Goal: Find specific page/section: Find specific page/section

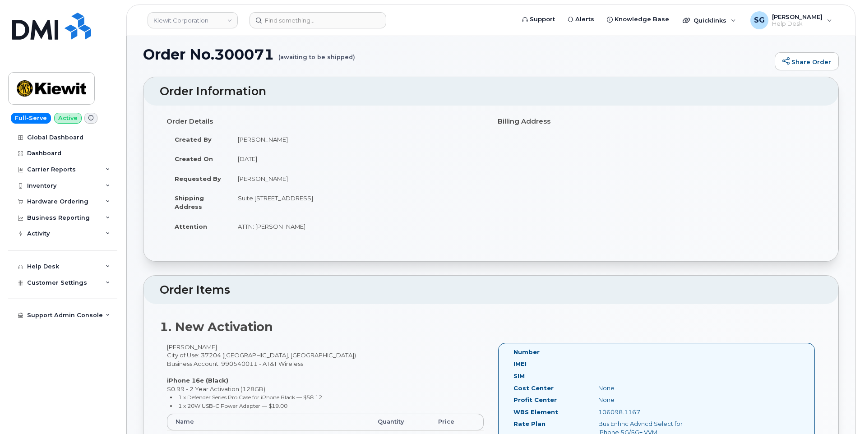
scroll to position [46, 0]
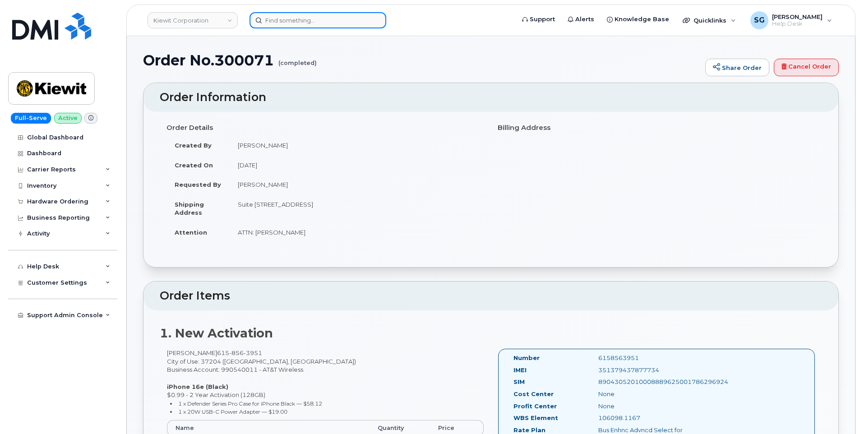
click at [349, 17] on input at bounding box center [317, 20] width 137 height 16
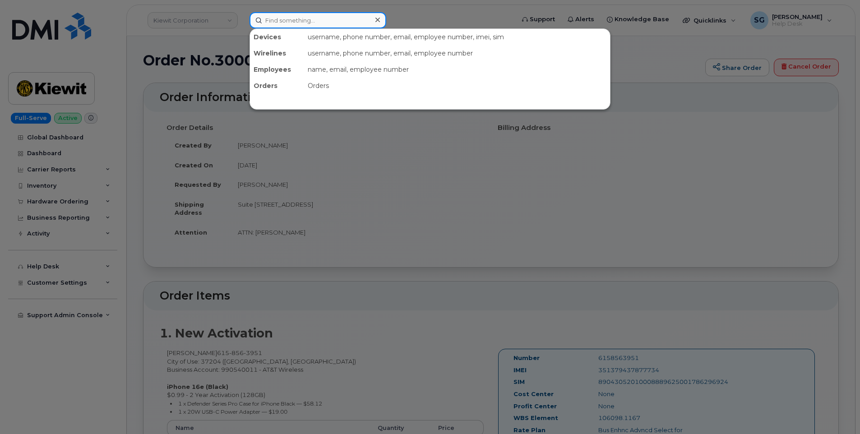
click at [286, 15] on input at bounding box center [317, 20] width 137 height 16
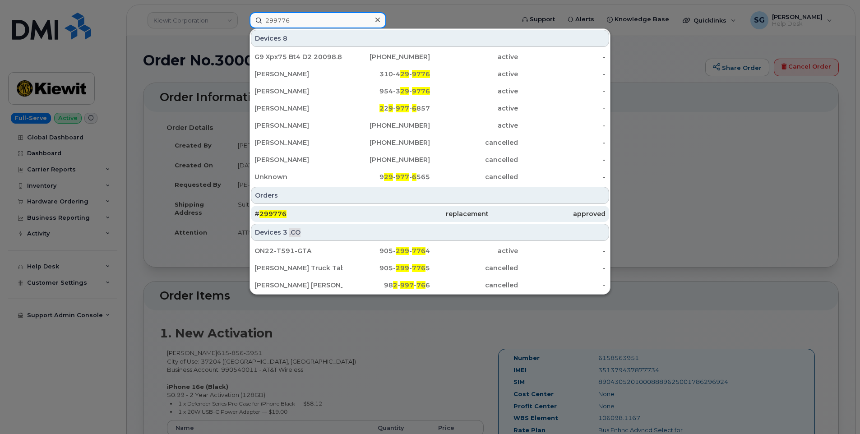
type input "299776"
click at [331, 213] on div "# 299776" at bounding box center [312, 213] width 117 height 9
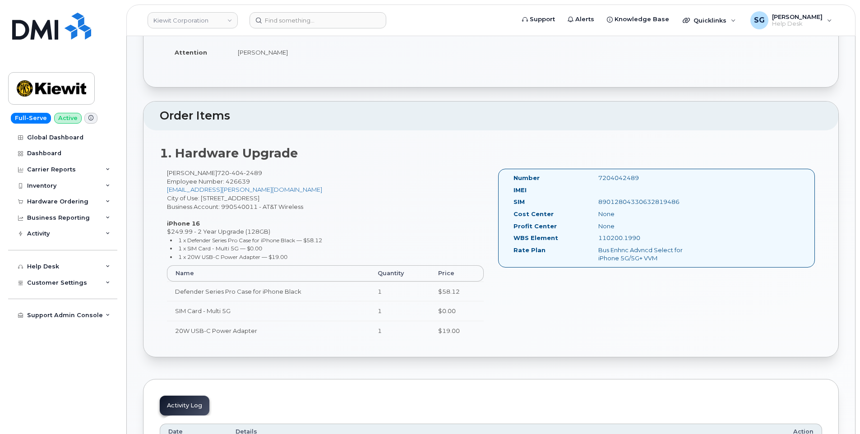
scroll to position [180, 0]
click at [294, 20] on input at bounding box center [317, 20] width 137 height 16
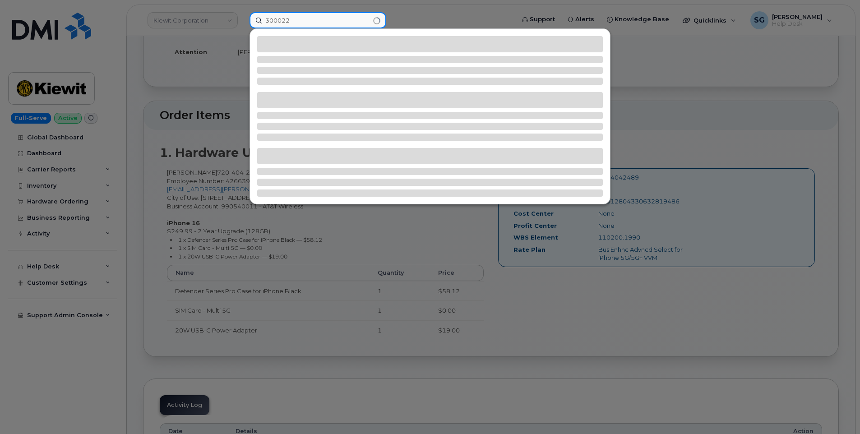
type input "300022"
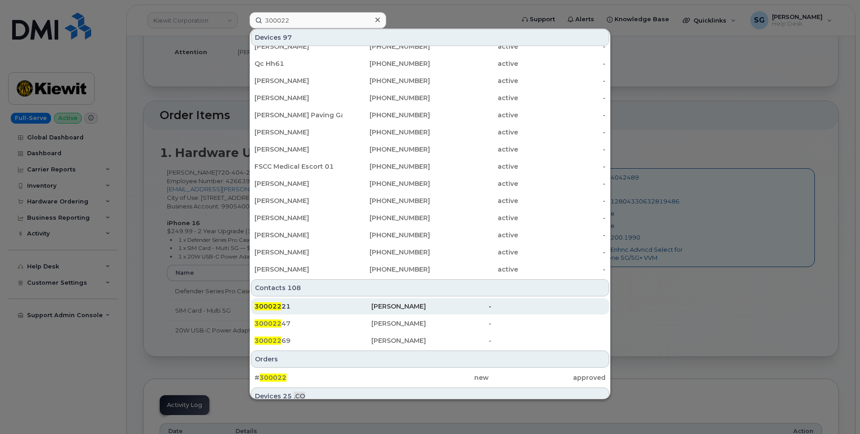
scroll to position [244, 0]
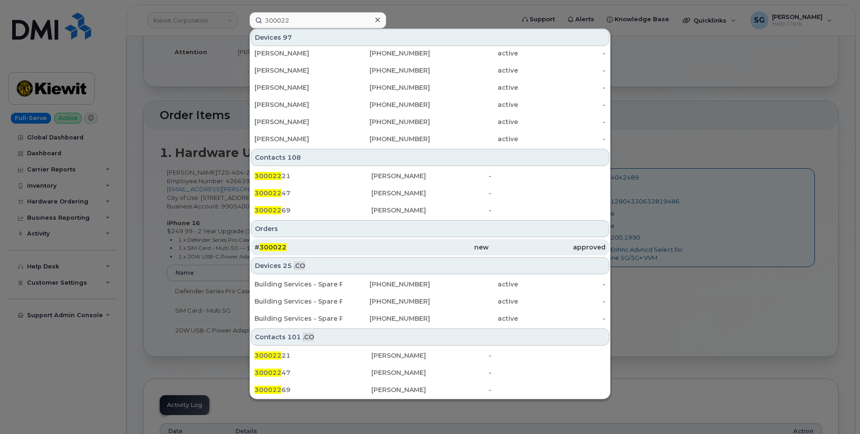
click at [393, 244] on div "new" at bounding box center [429, 247] width 117 height 9
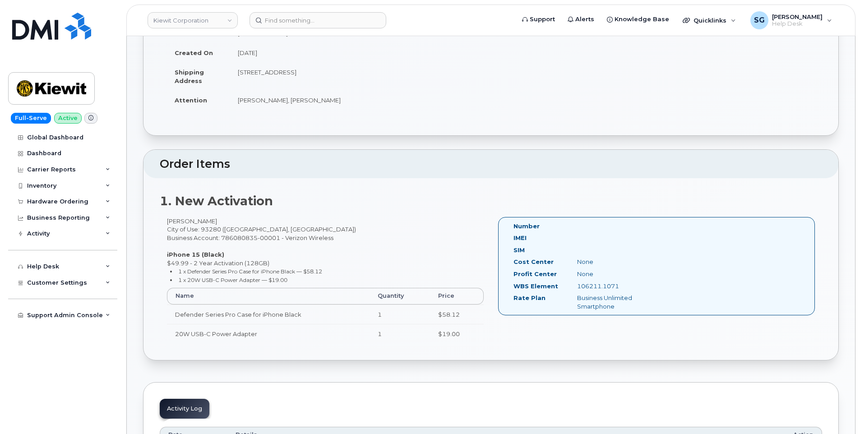
scroll to position [226, 0]
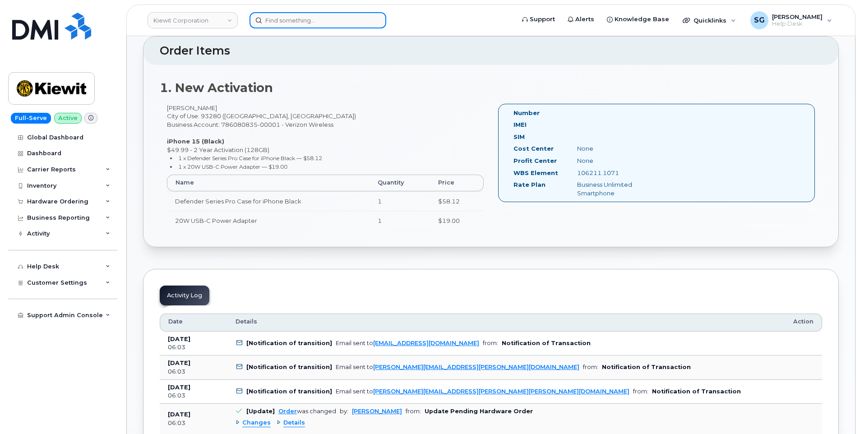
drag, startPoint x: 295, startPoint y: 23, endPoint x: 308, endPoint y: 24, distance: 13.2
click at [295, 22] on input at bounding box center [317, 20] width 137 height 16
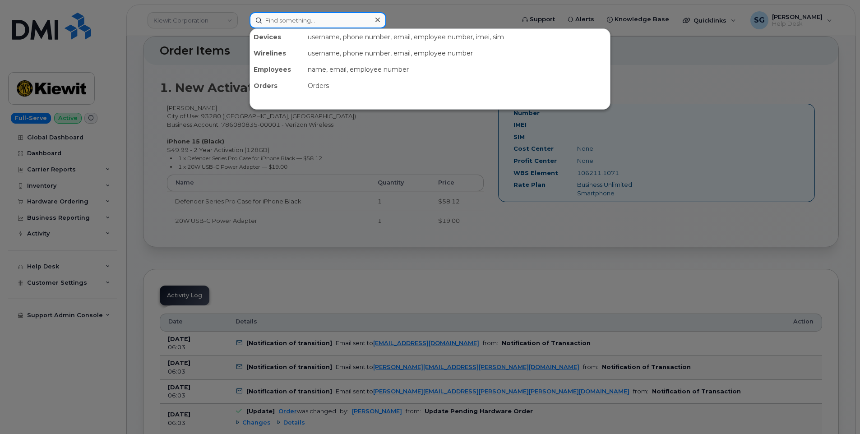
click at [313, 21] on input at bounding box center [317, 20] width 137 height 16
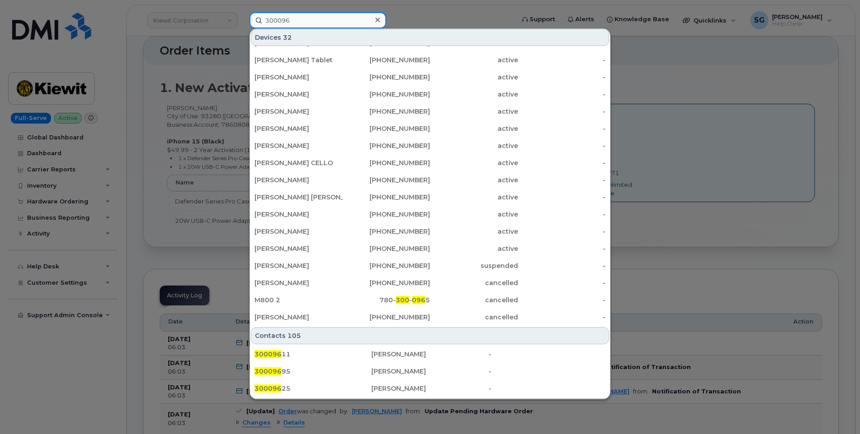
scroll to position [180, 0]
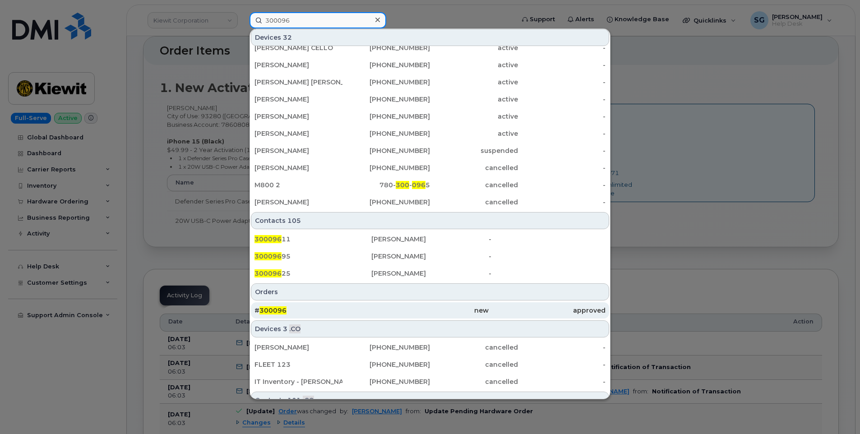
type input "300096"
click at [297, 305] on div "# 300096" at bounding box center [312, 310] width 117 height 16
click at [332, 310] on div "# 300096" at bounding box center [312, 310] width 117 height 9
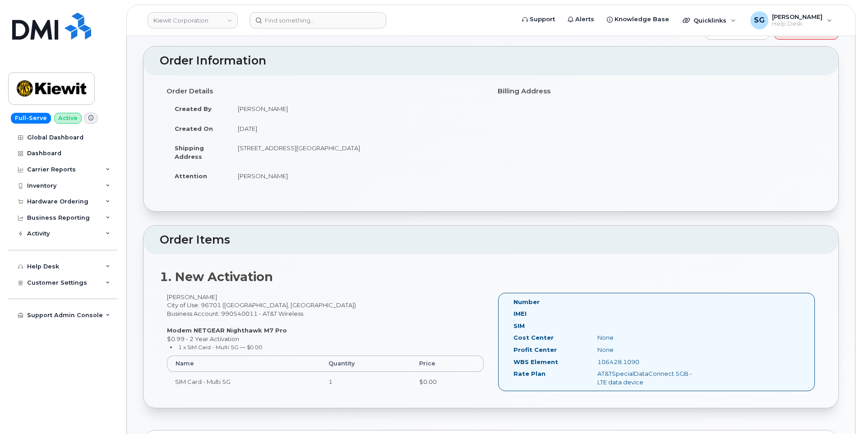
scroll to position [90, 0]
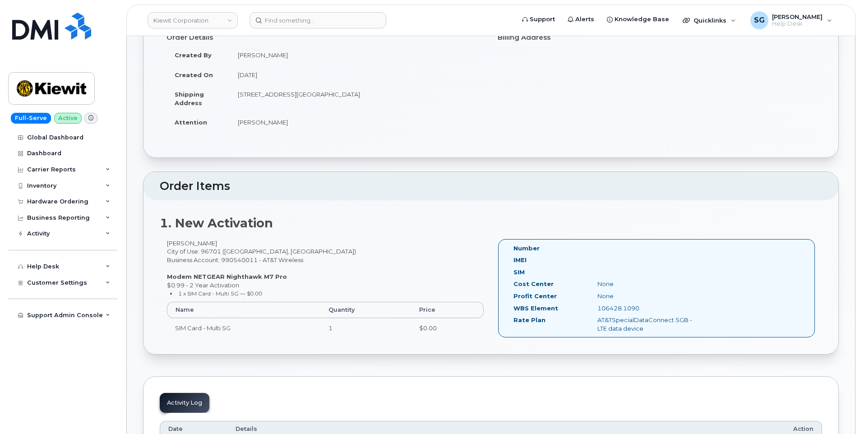
click at [295, 11] on header "[PERSON_NAME] Corporation Support Alerts Knowledge Base Quicklinks Suspend / Ca…" at bounding box center [490, 21] width 729 height 32
click at [295, 18] on input at bounding box center [317, 20] width 137 height 16
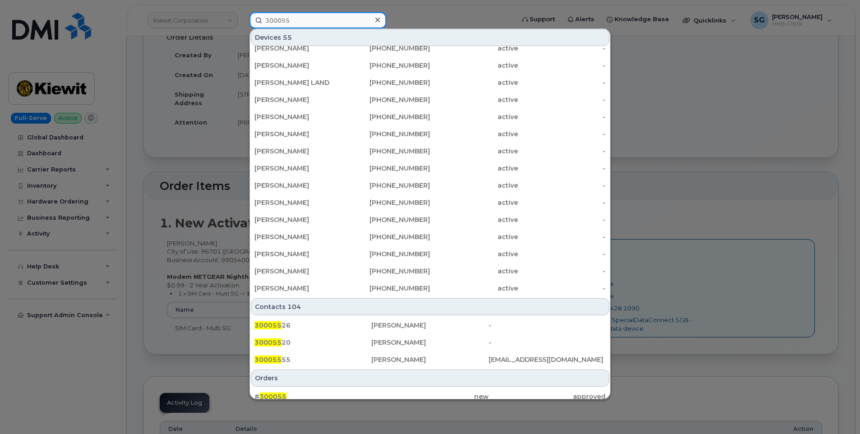
scroll to position [226, 0]
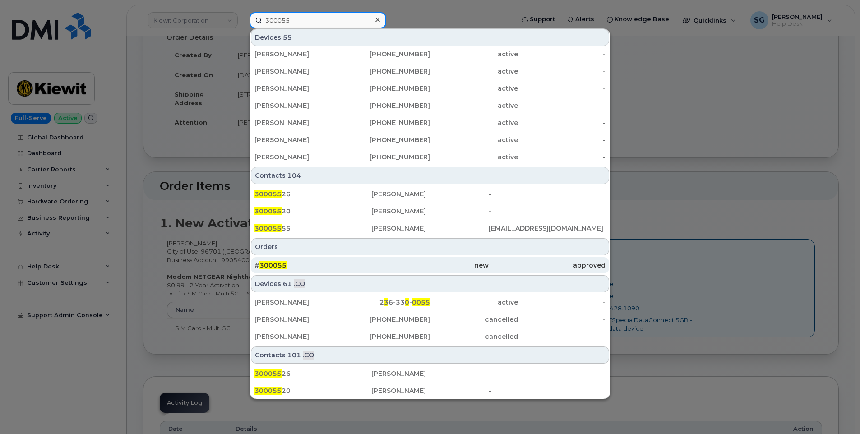
type input "300055"
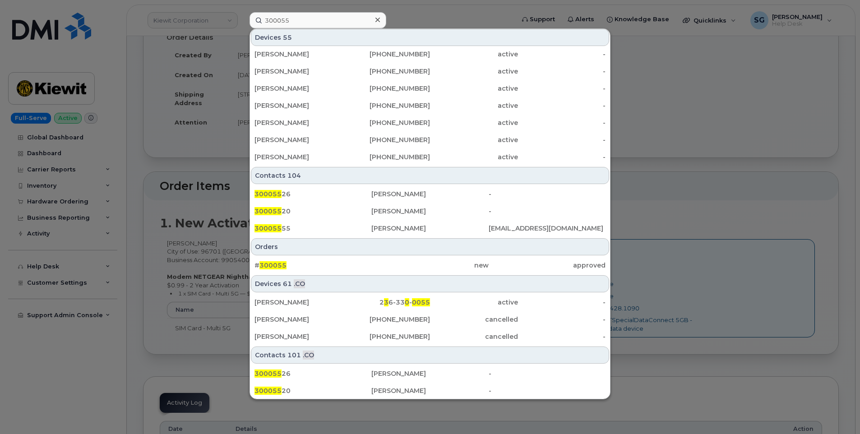
drag, startPoint x: 334, startPoint y: 263, endPoint x: 787, endPoint y: 273, distance: 452.9
click at [334, 263] on div "# 300055" at bounding box center [312, 265] width 117 height 9
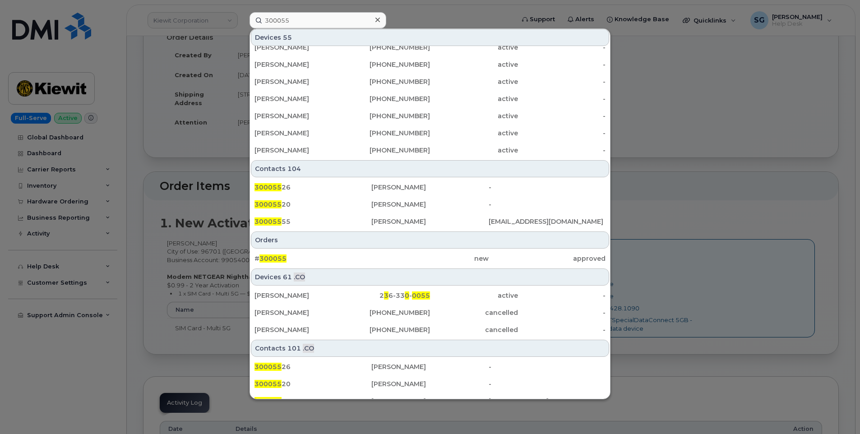
scroll to position [244, 0]
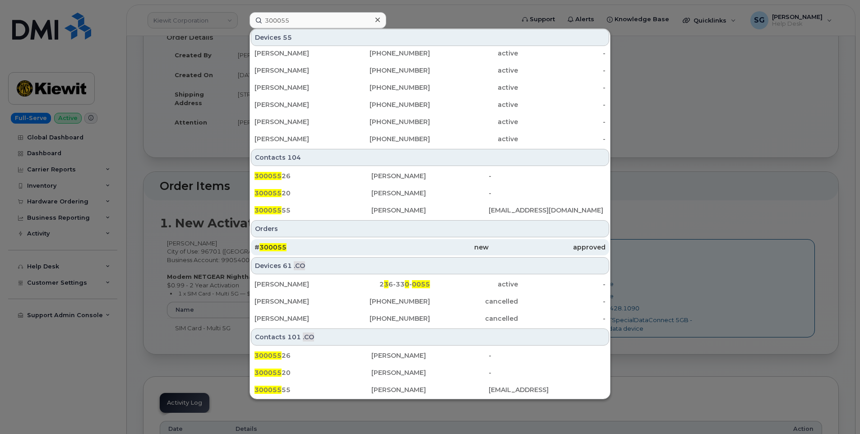
click at [387, 244] on div "new" at bounding box center [429, 247] width 117 height 9
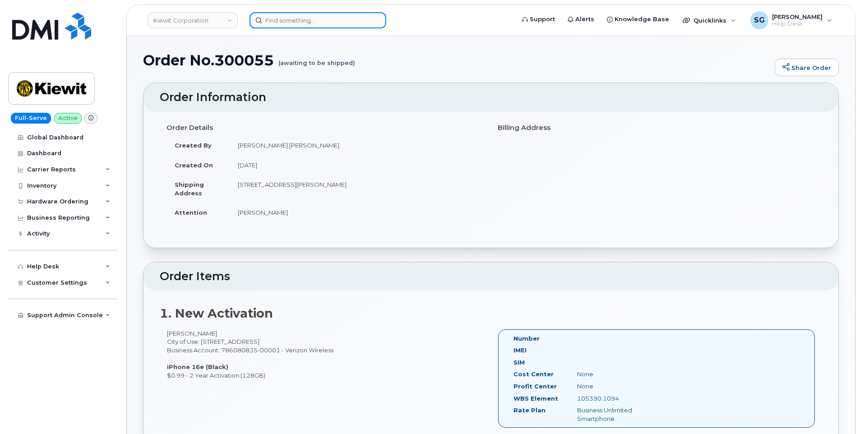
click at [322, 21] on input at bounding box center [317, 20] width 137 height 16
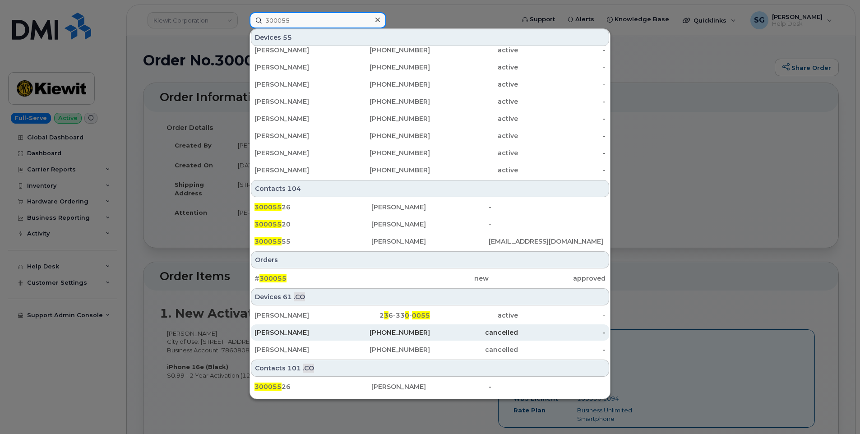
scroll to position [244, 0]
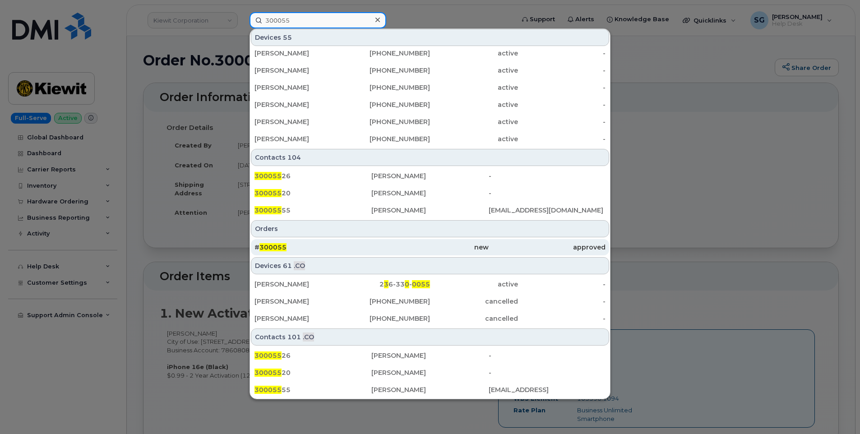
type input "300055"
click at [328, 248] on div "# 300055" at bounding box center [312, 247] width 117 height 9
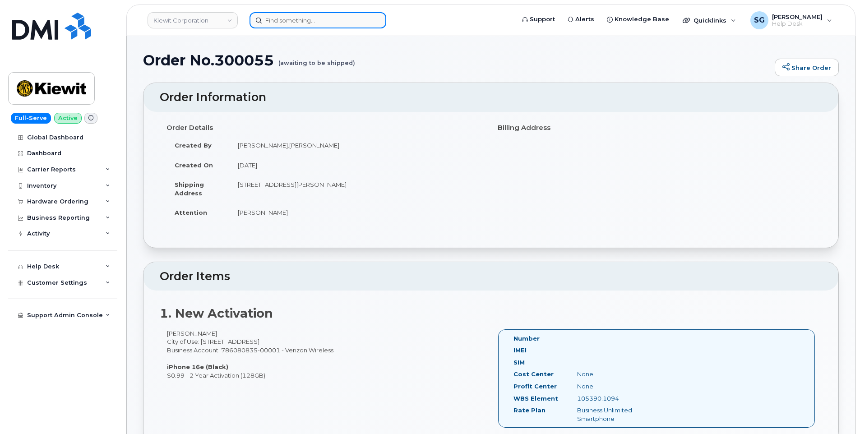
click at [285, 22] on input at bounding box center [317, 20] width 137 height 16
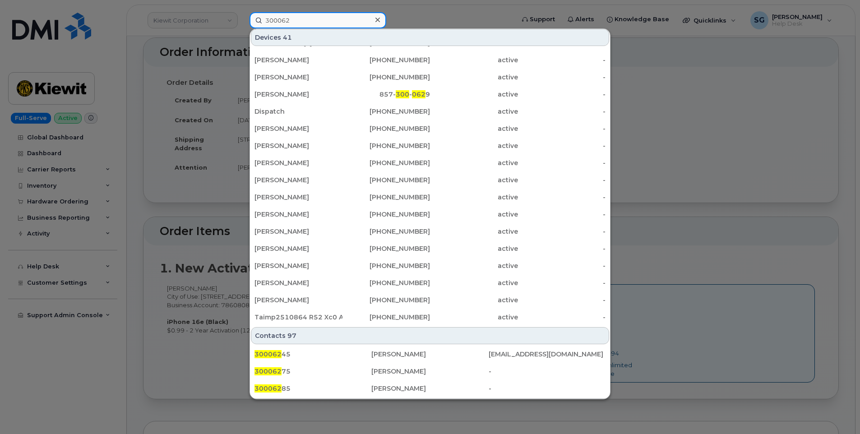
scroll to position [135, 0]
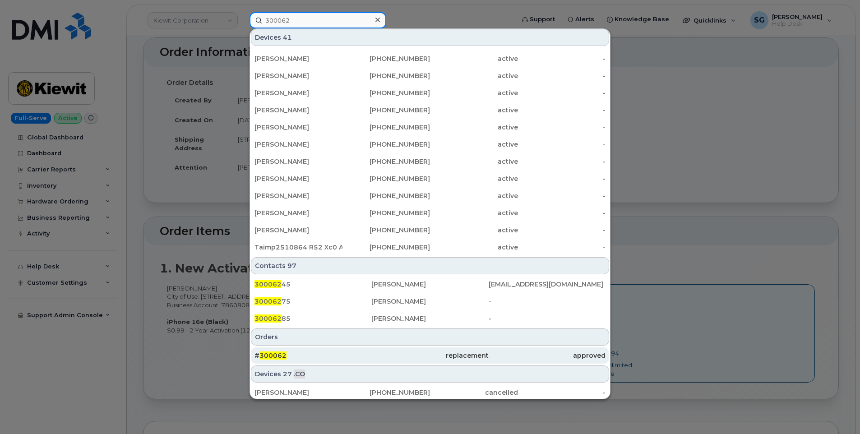
type input "300062"
click at [316, 353] on div "# 300062" at bounding box center [312, 355] width 117 height 9
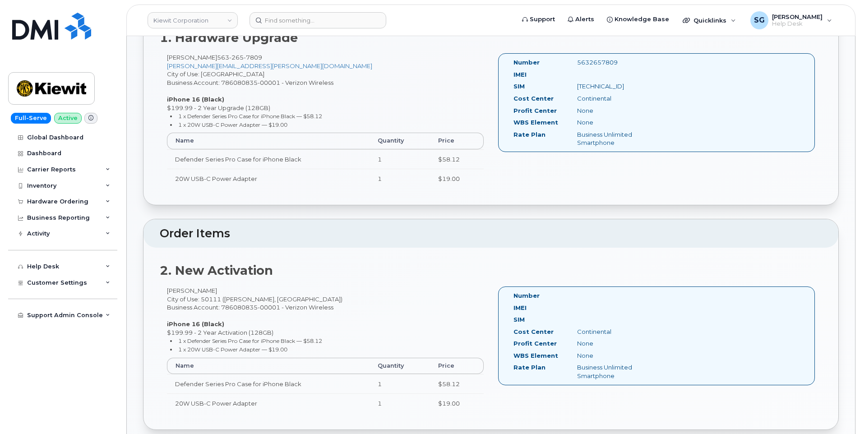
scroll to position [361, 0]
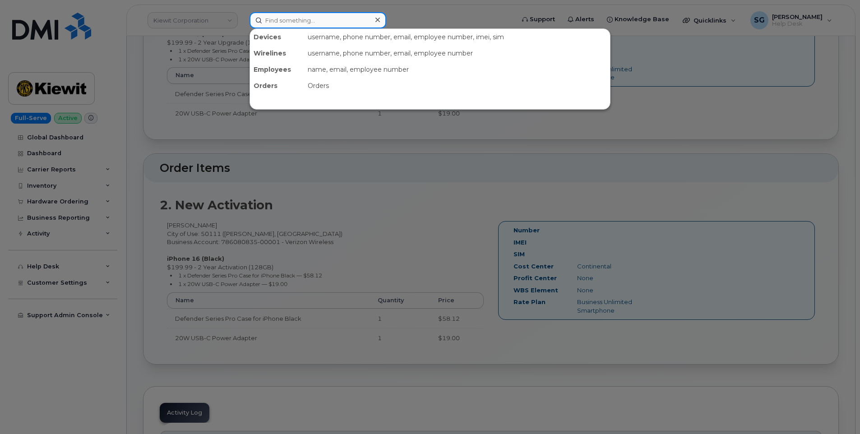
click at [276, 22] on input at bounding box center [317, 20] width 137 height 16
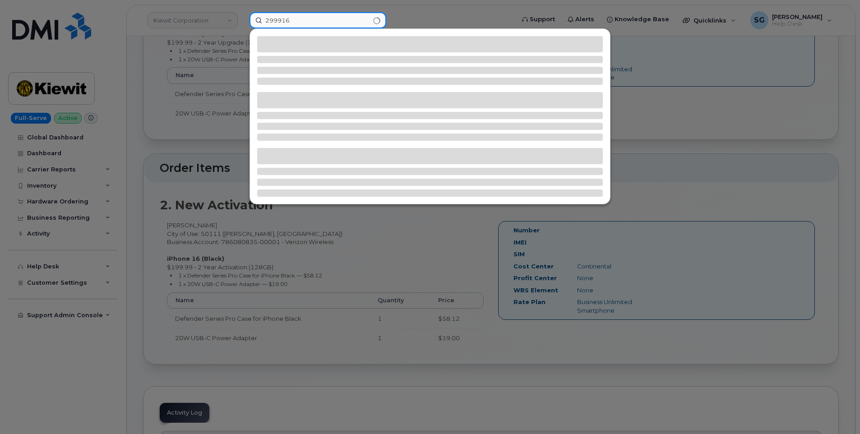
type input "299916"
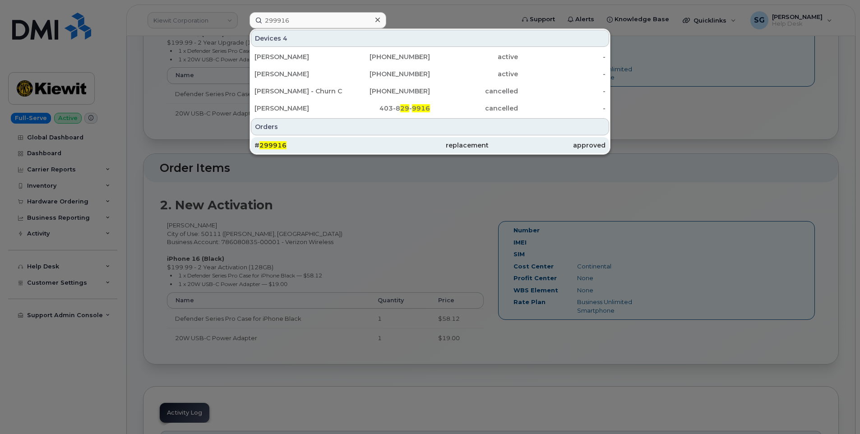
drag, startPoint x: 419, startPoint y: 143, endPoint x: 438, endPoint y: 147, distance: 19.4
click at [419, 143] on div "replacement" at bounding box center [429, 145] width 117 height 9
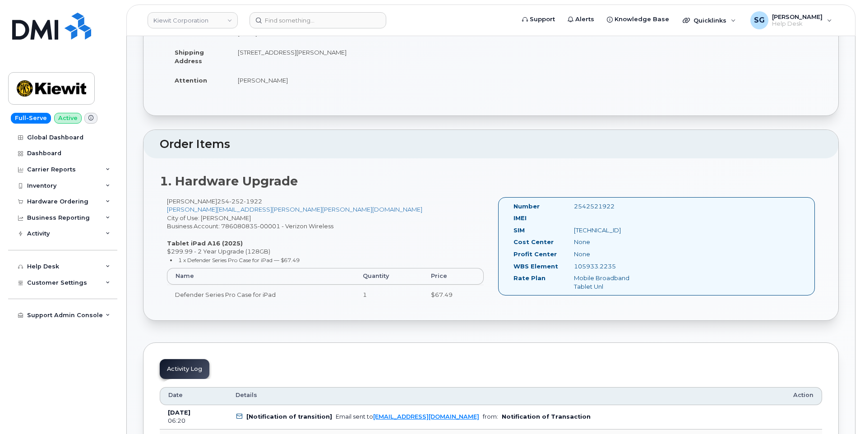
scroll to position [135, 0]
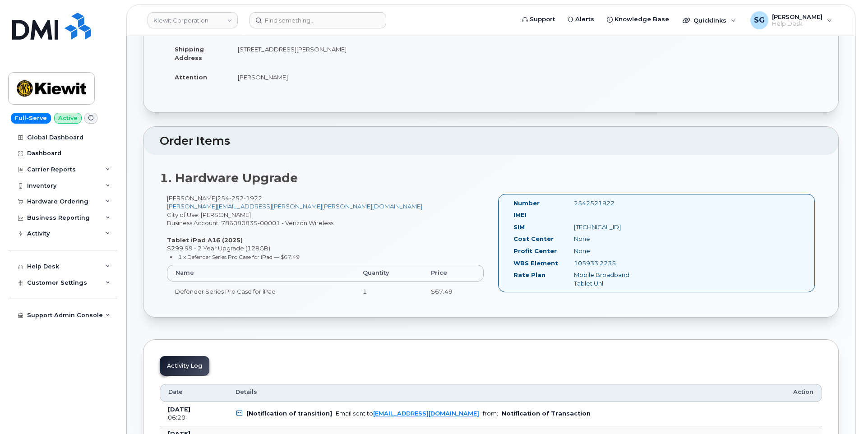
drag, startPoint x: 554, startPoint y: 310, endPoint x: 528, endPoint y: 272, distance: 45.7
click at [553, 309] on div "1. Hardware Upgrade [PERSON_NAME] [PHONE_NUMBER] [PERSON_NAME][EMAIL_ADDRESS][P…" at bounding box center [490, 236] width 695 height 162
click at [360, 24] on input at bounding box center [317, 20] width 137 height 16
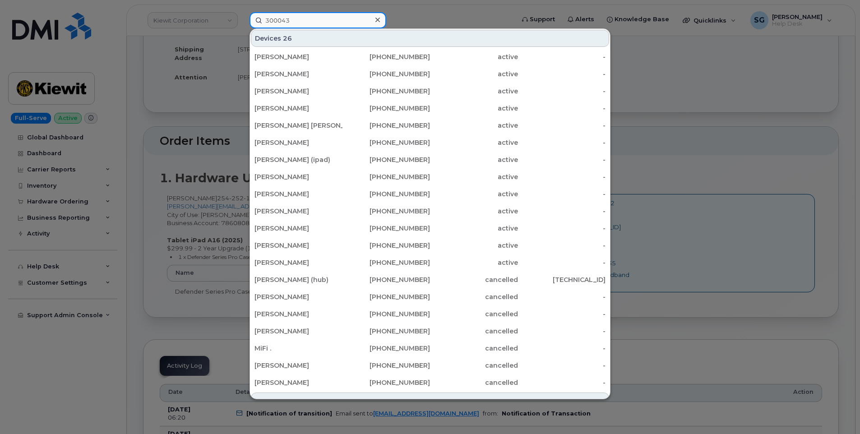
type input "300043"
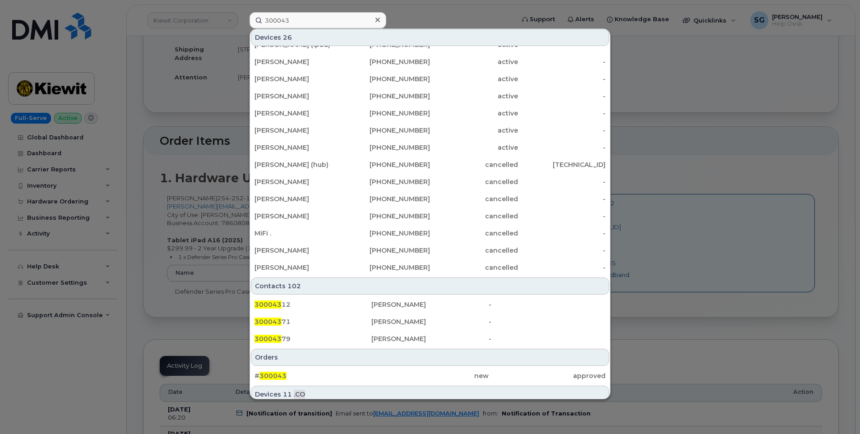
scroll to position [226, 0]
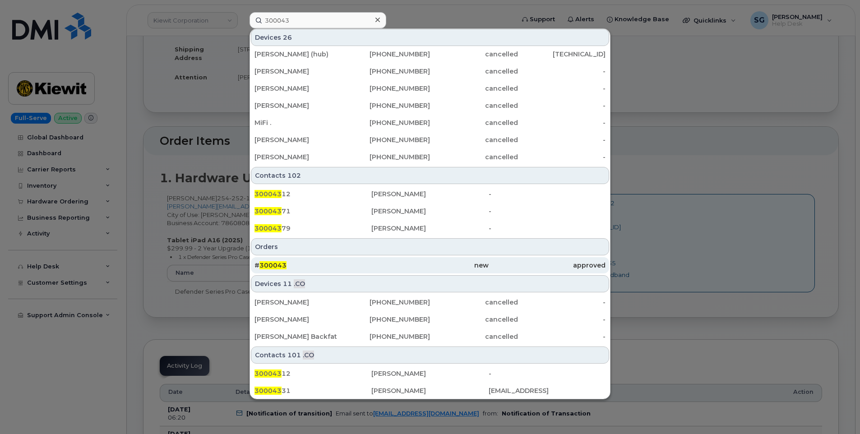
click at [304, 260] on div "# 300043" at bounding box center [312, 265] width 117 height 16
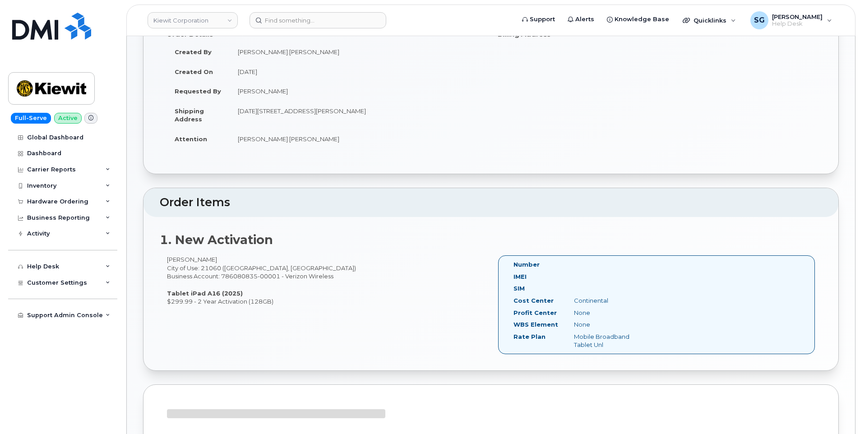
scroll to position [180, 0]
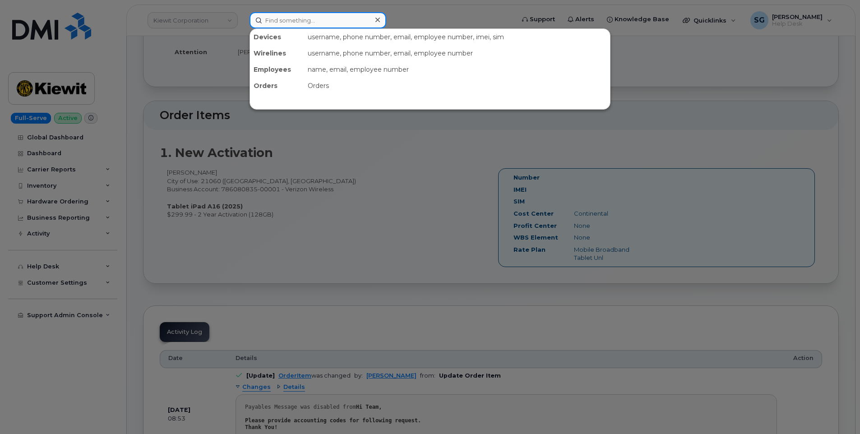
click at [345, 21] on input at bounding box center [317, 20] width 137 height 16
click at [382, 177] on div at bounding box center [430, 217] width 860 height 434
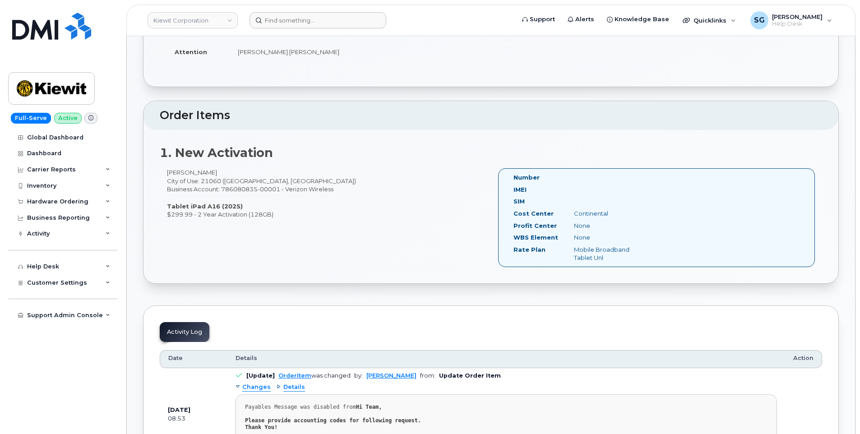
drag, startPoint x: 798, startPoint y: 129, endPoint x: 805, endPoint y: 132, distance: 7.1
click at [797, 130] on div "1. New Activation Troy Blair City of Use: 21060 (Glen Burnie, MD) Business Acco…" at bounding box center [490, 206] width 695 height 153
drag, startPoint x: 598, startPoint y: 212, endPoint x: 560, endPoint y: 212, distance: 37.9
click at [560, 212] on div "Cost Center Continental" at bounding box center [578, 215] width 145 height 12
drag, startPoint x: 560, startPoint y: 212, endPoint x: 602, endPoint y: 213, distance: 41.9
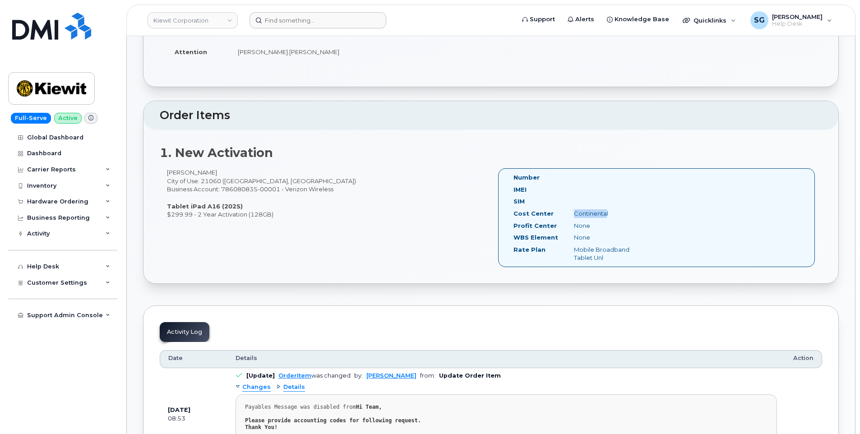
click at [599, 213] on div "Continental" at bounding box center [609, 213] width 85 height 9
drag, startPoint x: 614, startPoint y: 212, endPoint x: 513, endPoint y: 215, distance: 100.6
click at [513, 215] on div "Cost Center Continental" at bounding box center [578, 215] width 145 height 12
drag, startPoint x: 513, startPoint y: 215, endPoint x: 522, endPoint y: 214, distance: 9.1
copy div "Cost Center Continental"
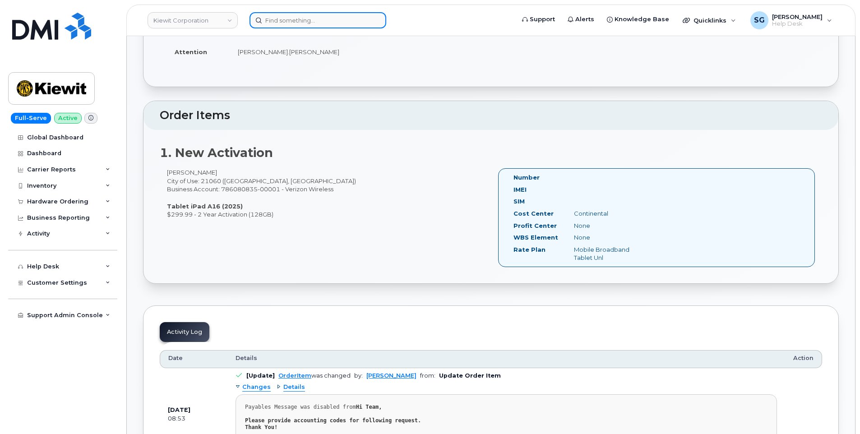
click at [284, 19] on input at bounding box center [317, 20] width 137 height 16
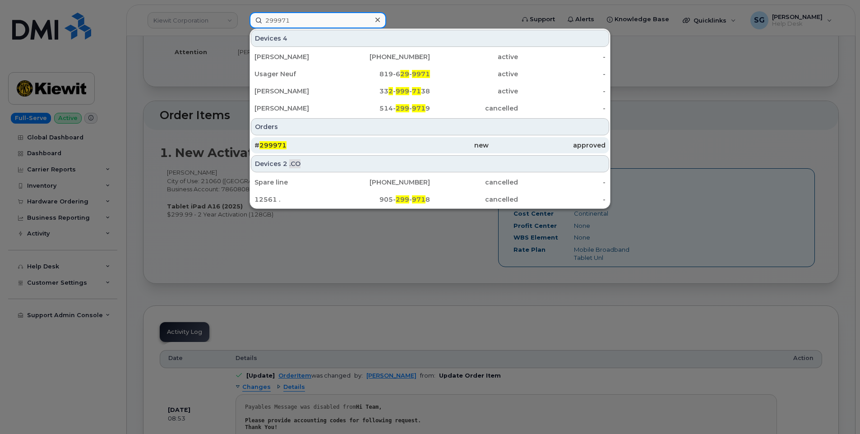
type input "299971"
click at [332, 144] on div "# 299971" at bounding box center [312, 145] width 117 height 9
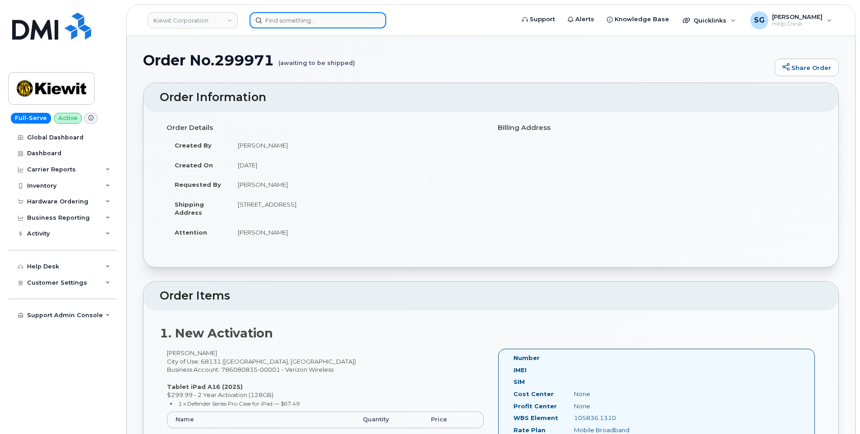
click at [303, 21] on input at bounding box center [317, 20] width 137 height 16
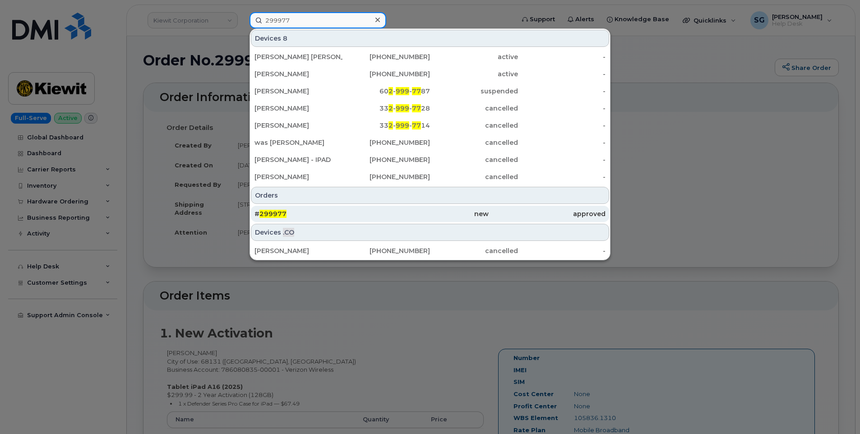
type input "299977"
click at [389, 210] on div "new" at bounding box center [429, 213] width 117 height 9
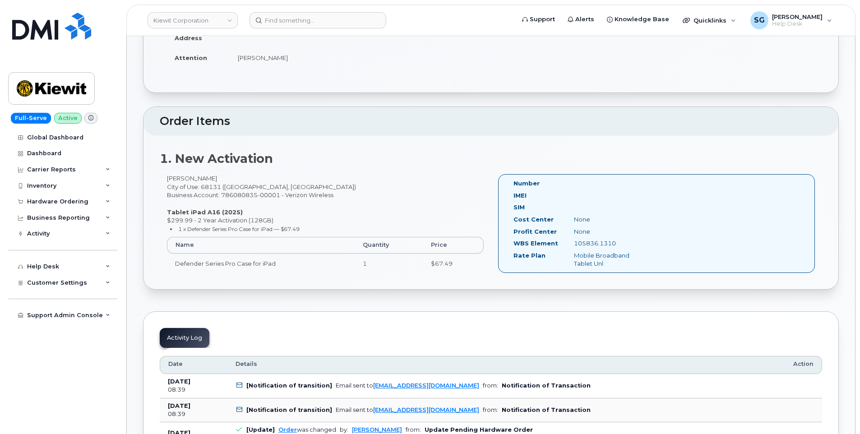
scroll to position [180, 0]
